Goal: Information Seeking & Learning: Learn about a topic

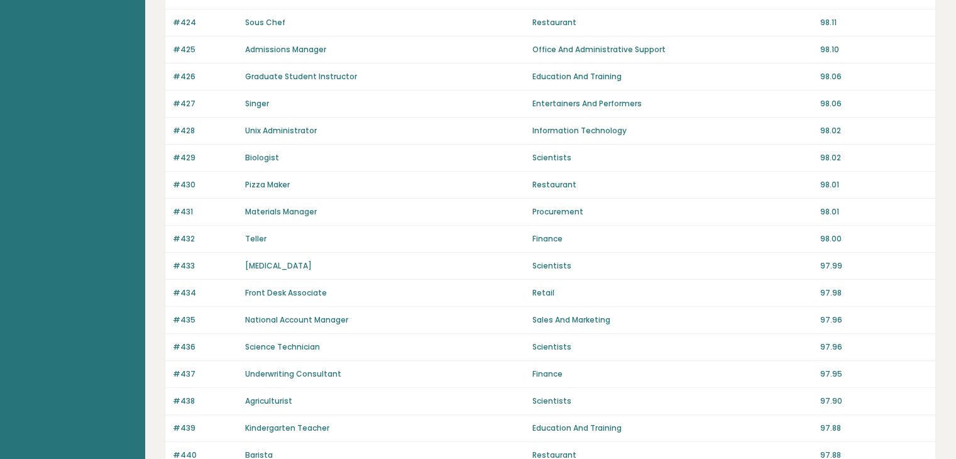
scroll to position [867, 0]
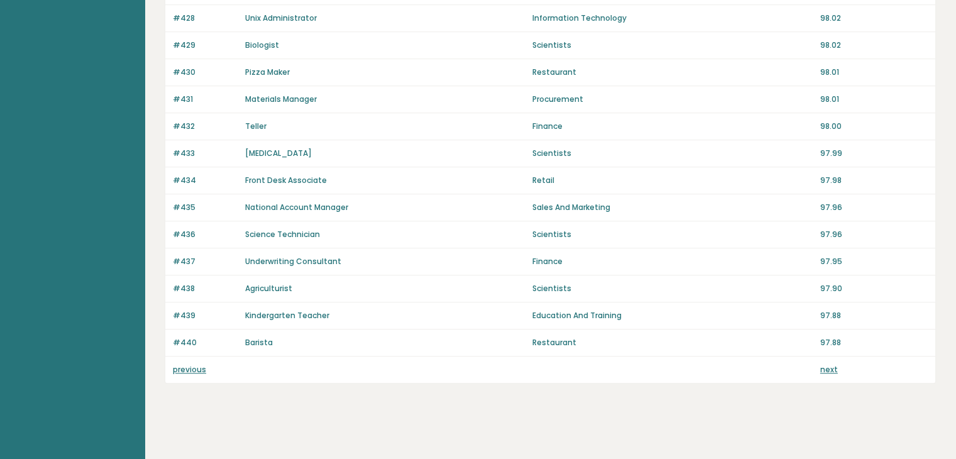
click at [826, 364] on link "next" at bounding box center [830, 369] width 18 height 11
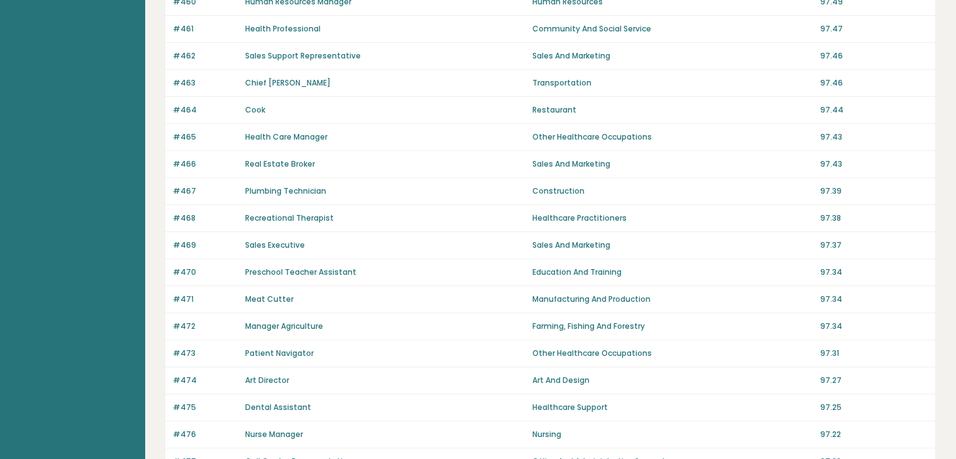
scroll to position [867, 0]
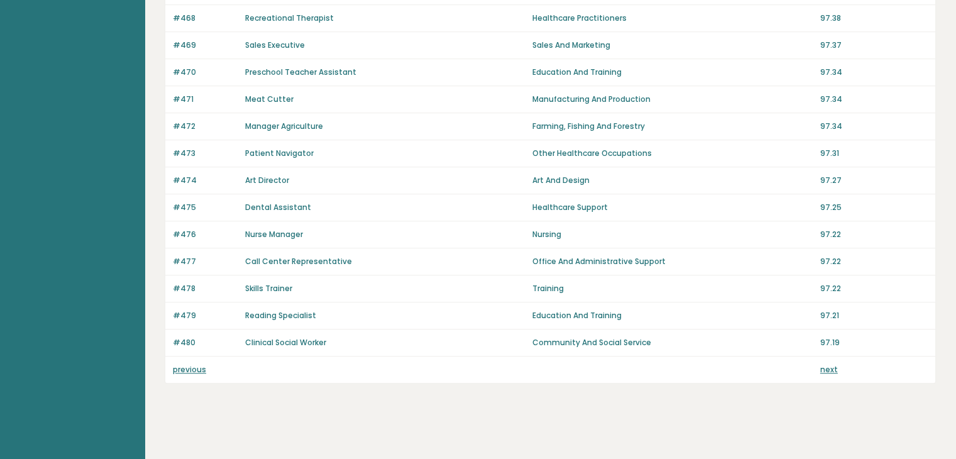
click at [199, 364] on link "previous" at bounding box center [189, 369] width 33 height 11
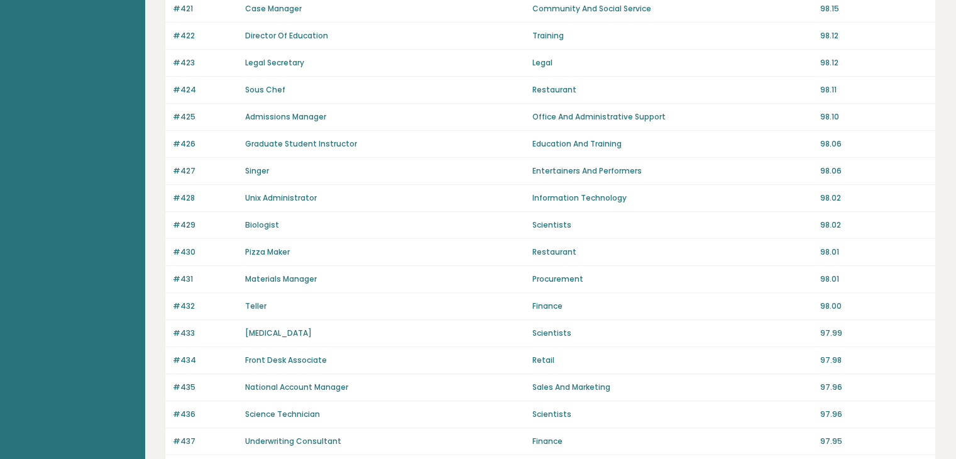
scroll to position [867, 0]
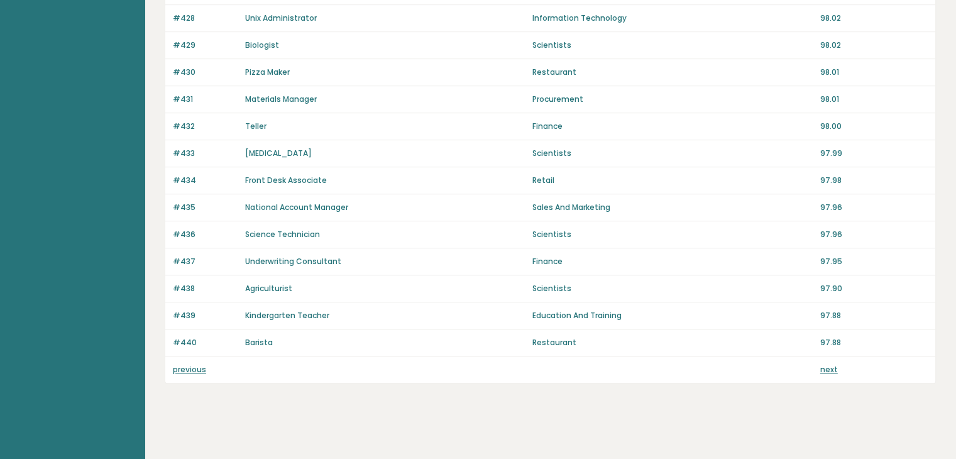
click at [190, 368] on link "previous" at bounding box center [189, 369] width 33 height 11
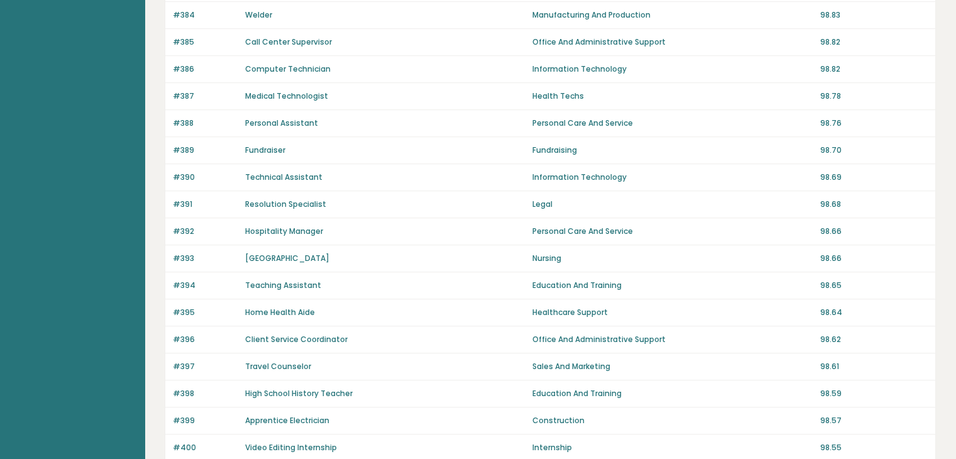
scroll to position [867, 0]
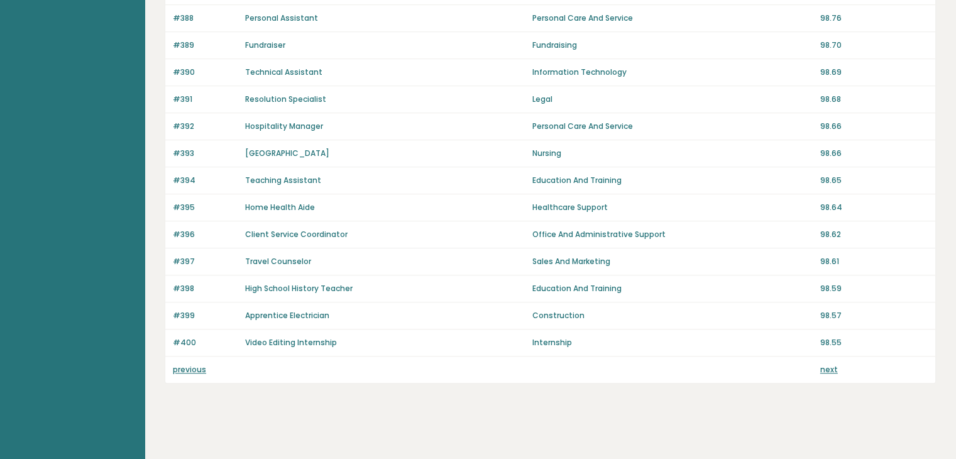
click at [196, 368] on link "previous" at bounding box center [189, 369] width 33 height 11
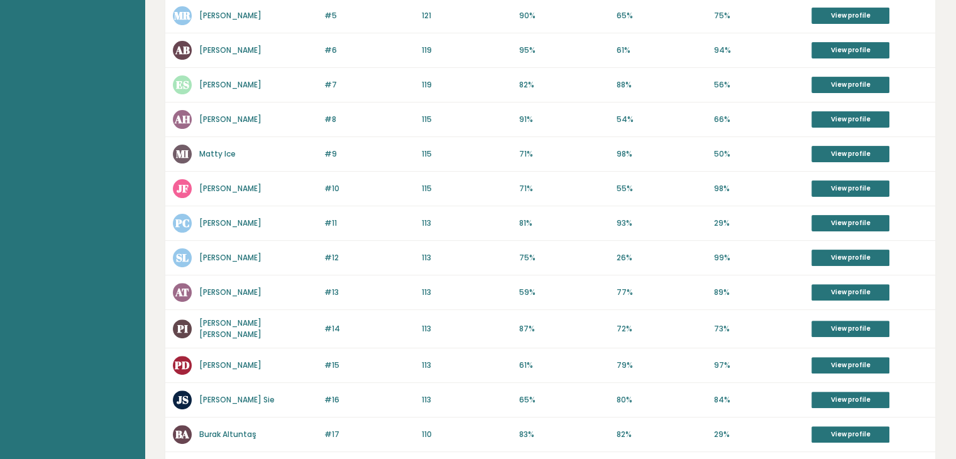
scroll to position [77, 0]
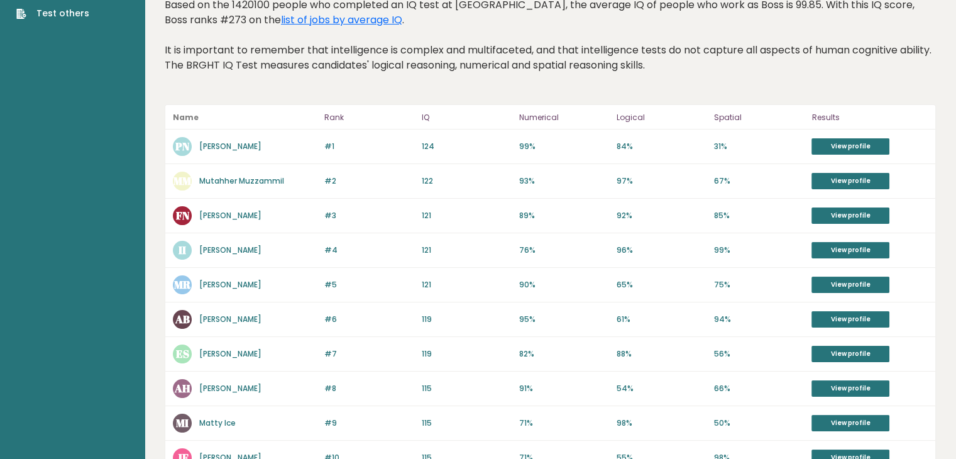
click at [209, 149] on link "Patrik Nyomi" at bounding box center [230, 146] width 62 height 11
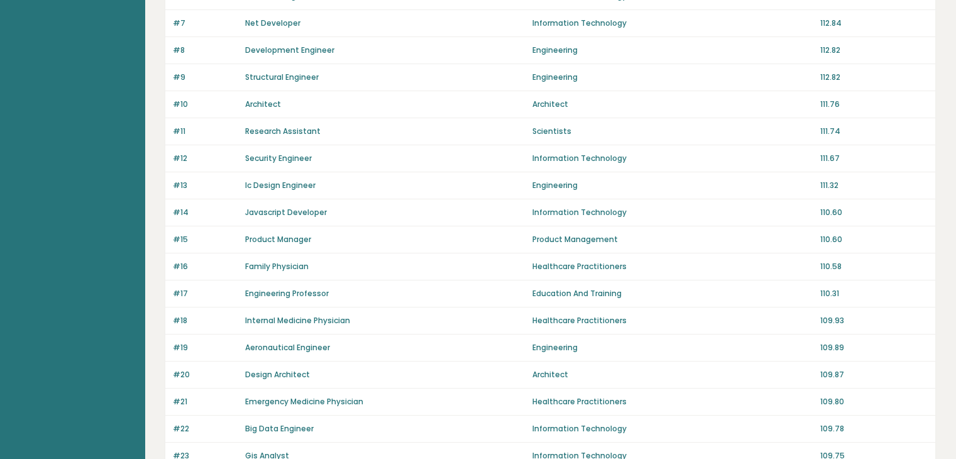
scroll to position [314, 0]
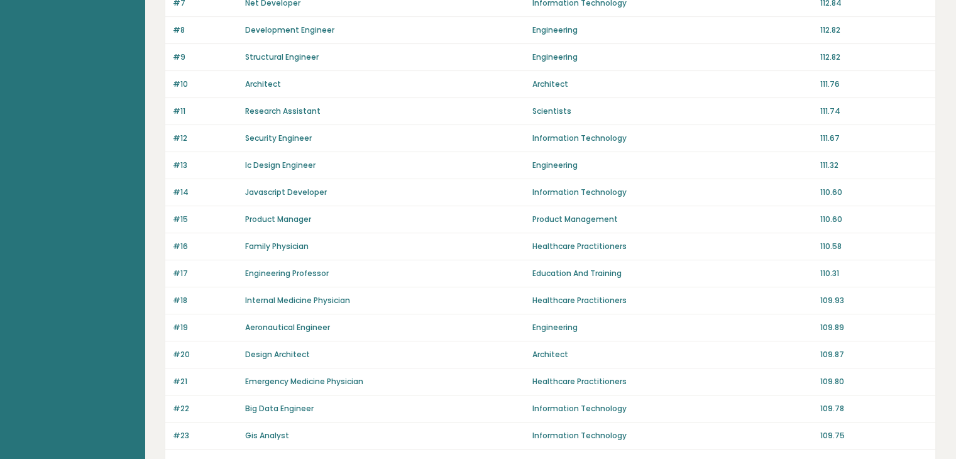
click at [301, 243] on link "Family Physician" at bounding box center [277, 246] width 64 height 11
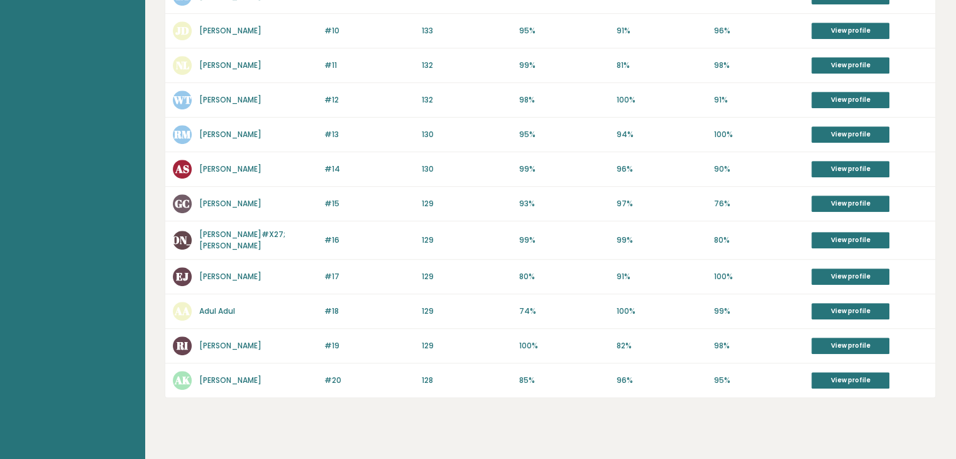
scroll to position [607, 0]
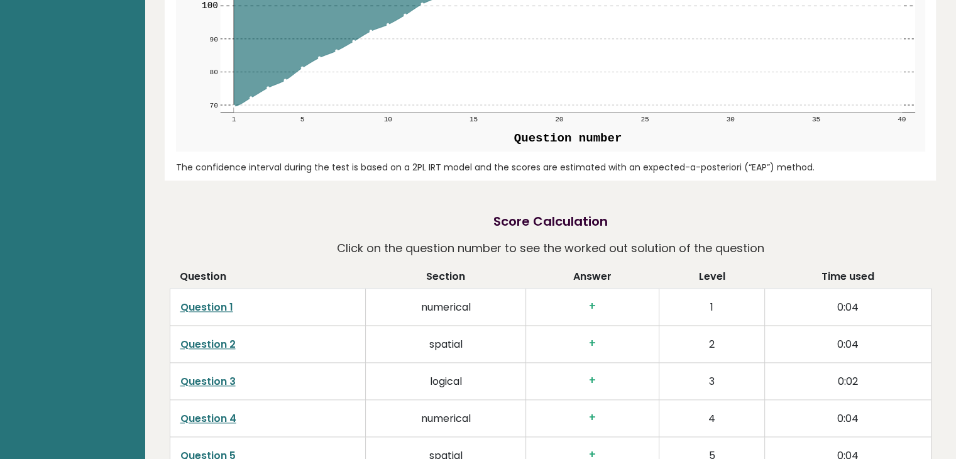
scroll to position [1698, 0]
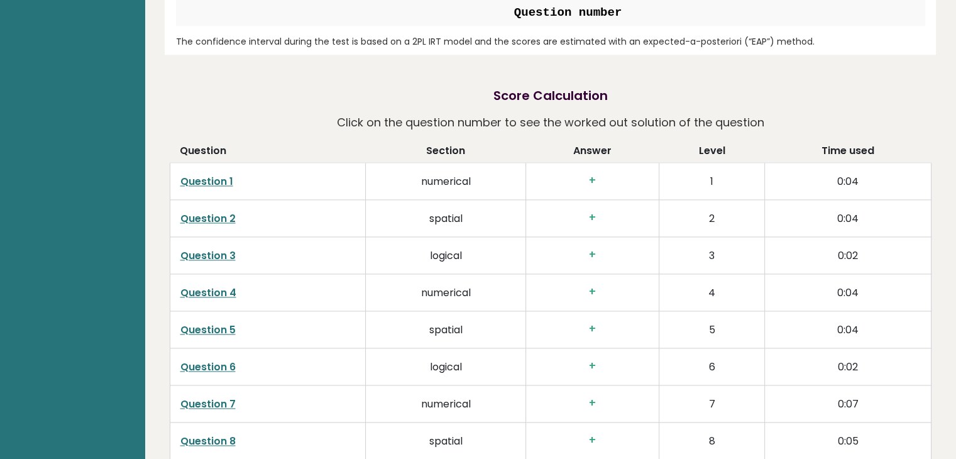
click at [209, 179] on link "Question 1" at bounding box center [206, 181] width 53 height 14
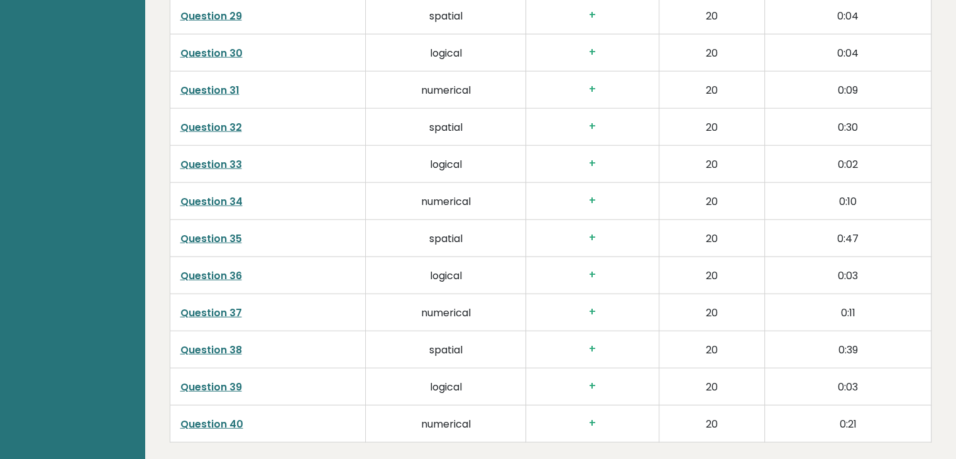
scroll to position [2923, 0]
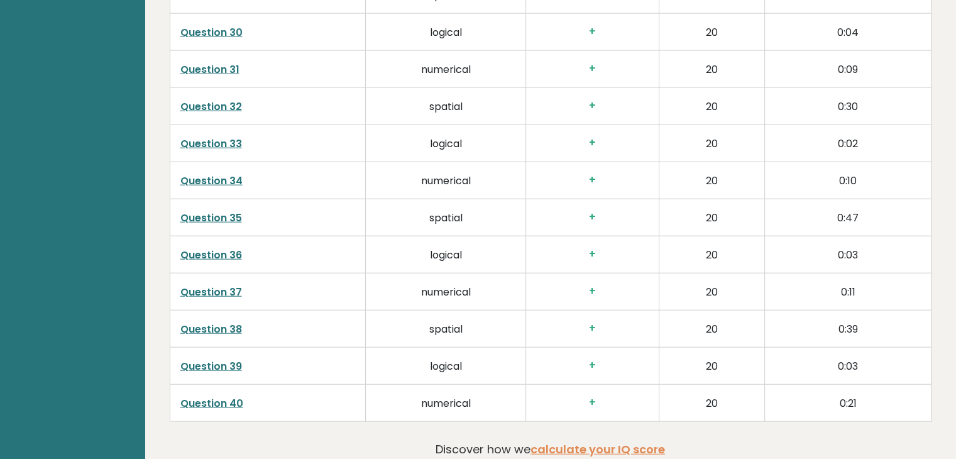
click at [220, 398] on link "Question 40" at bounding box center [211, 403] width 63 height 14
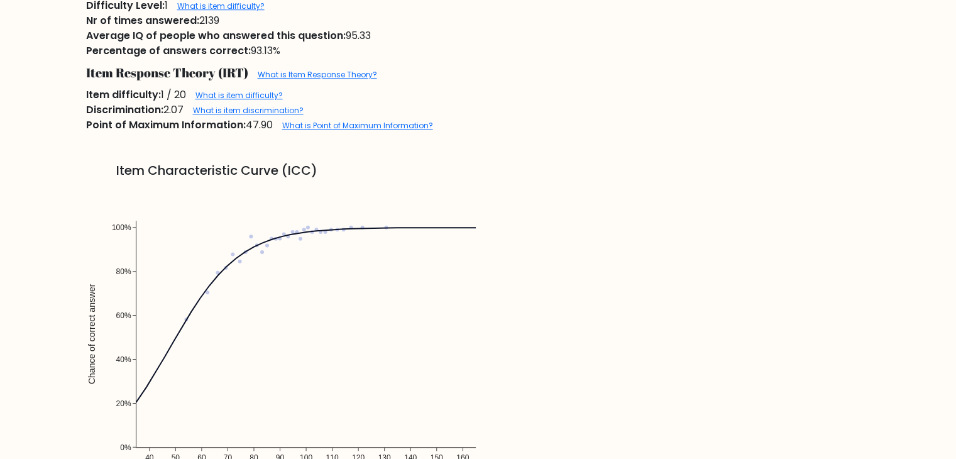
scroll to position [1132, 0]
